Goal: Task Accomplishment & Management: Manage account settings

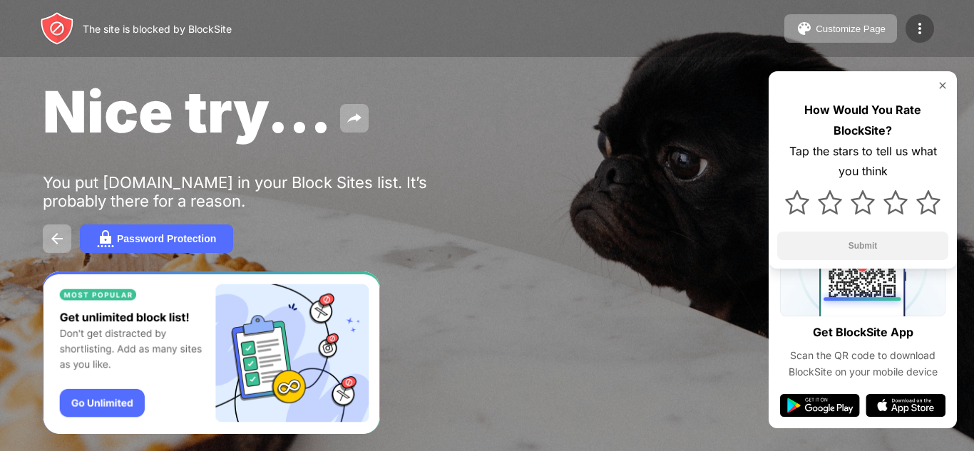
click at [919, 26] on img at bounding box center [919, 28] width 17 height 17
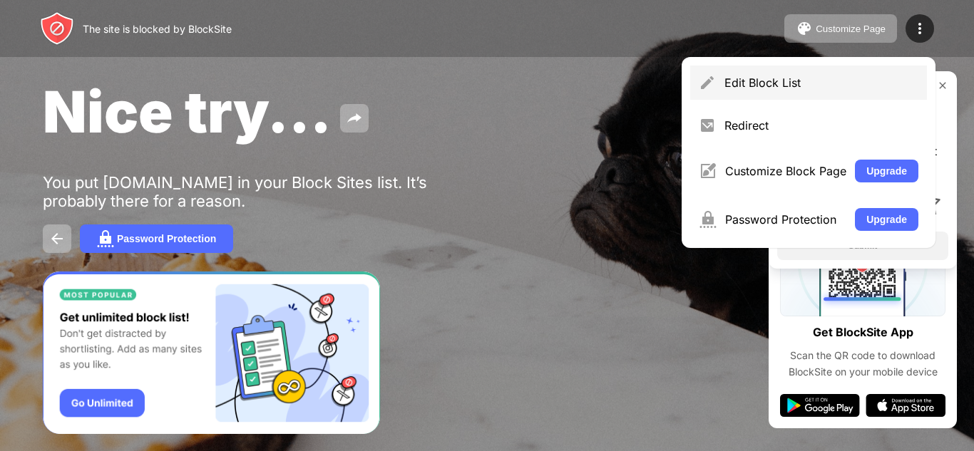
click at [807, 85] on div "Edit Block List" at bounding box center [822, 83] width 194 height 14
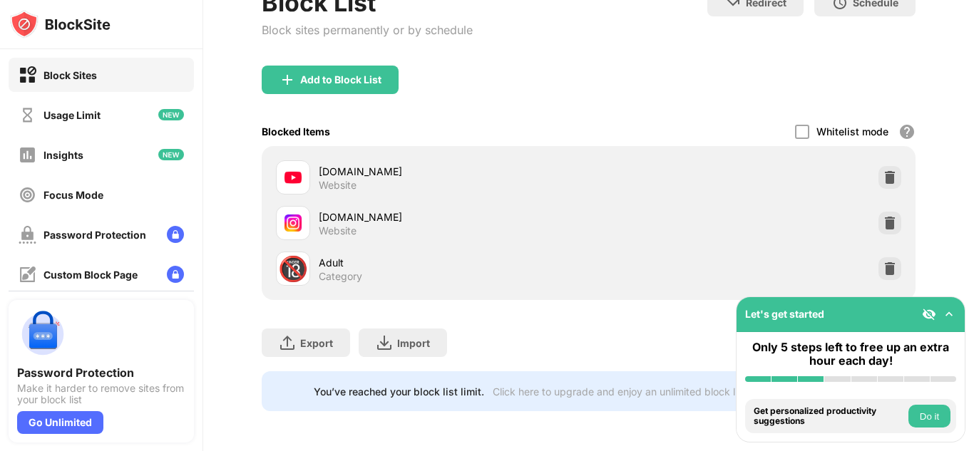
scroll to position [163, 0]
click at [883, 262] on img at bounding box center [890, 269] width 14 height 14
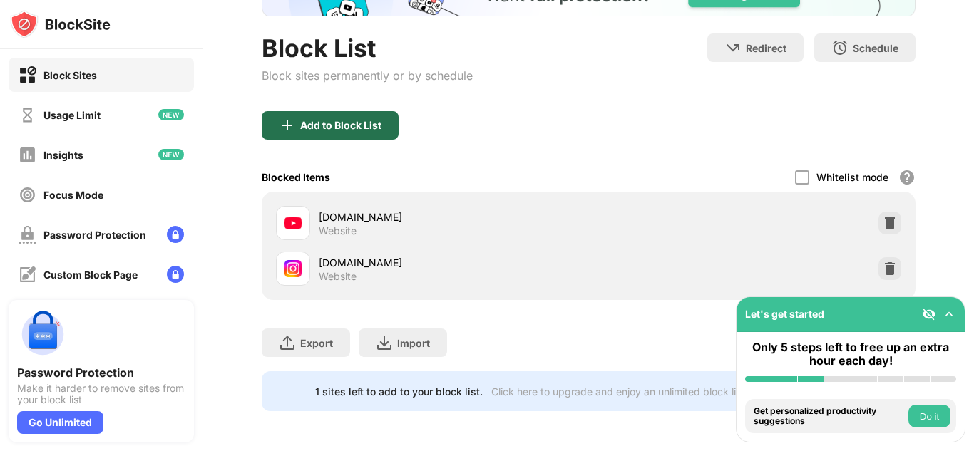
click at [352, 121] on div "Add to Block List" at bounding box center [330, 125] width 137 height 29
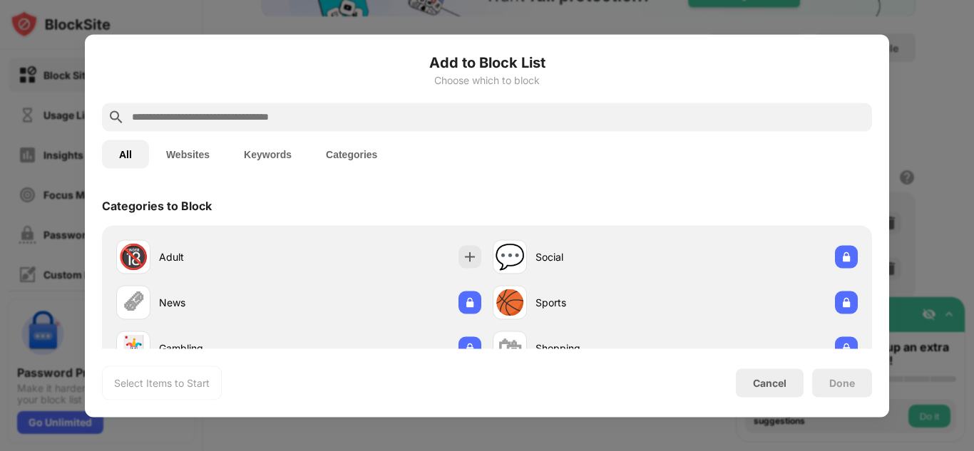
click at [314, 107] on div at bounding box center [487, 117] width 770 height 29
click at [310, 115] on input "text" at bounding box center [499, 116] width 736 height 17
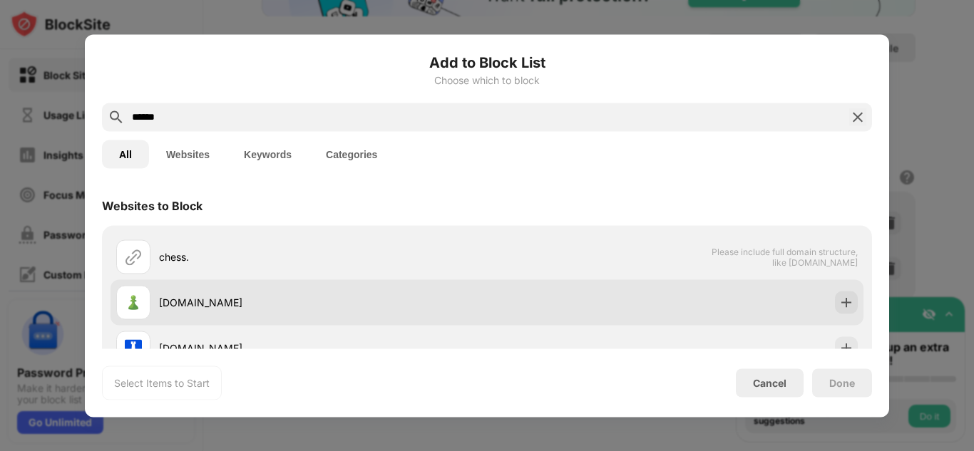
type input "******"
click at [235, 302] on div "[DOMAIN_NAME]" at bounding box center [323, 302] width 328 height 15
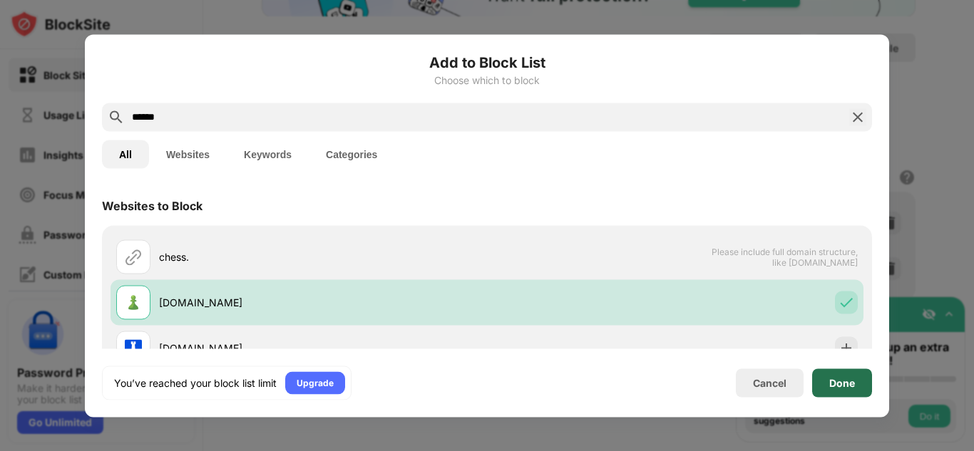
click at [854, 373] on div "Done" at bounding box center [842, 383] width 60 height 29
